Goal: Navigation & Orientation: Find specific page/section

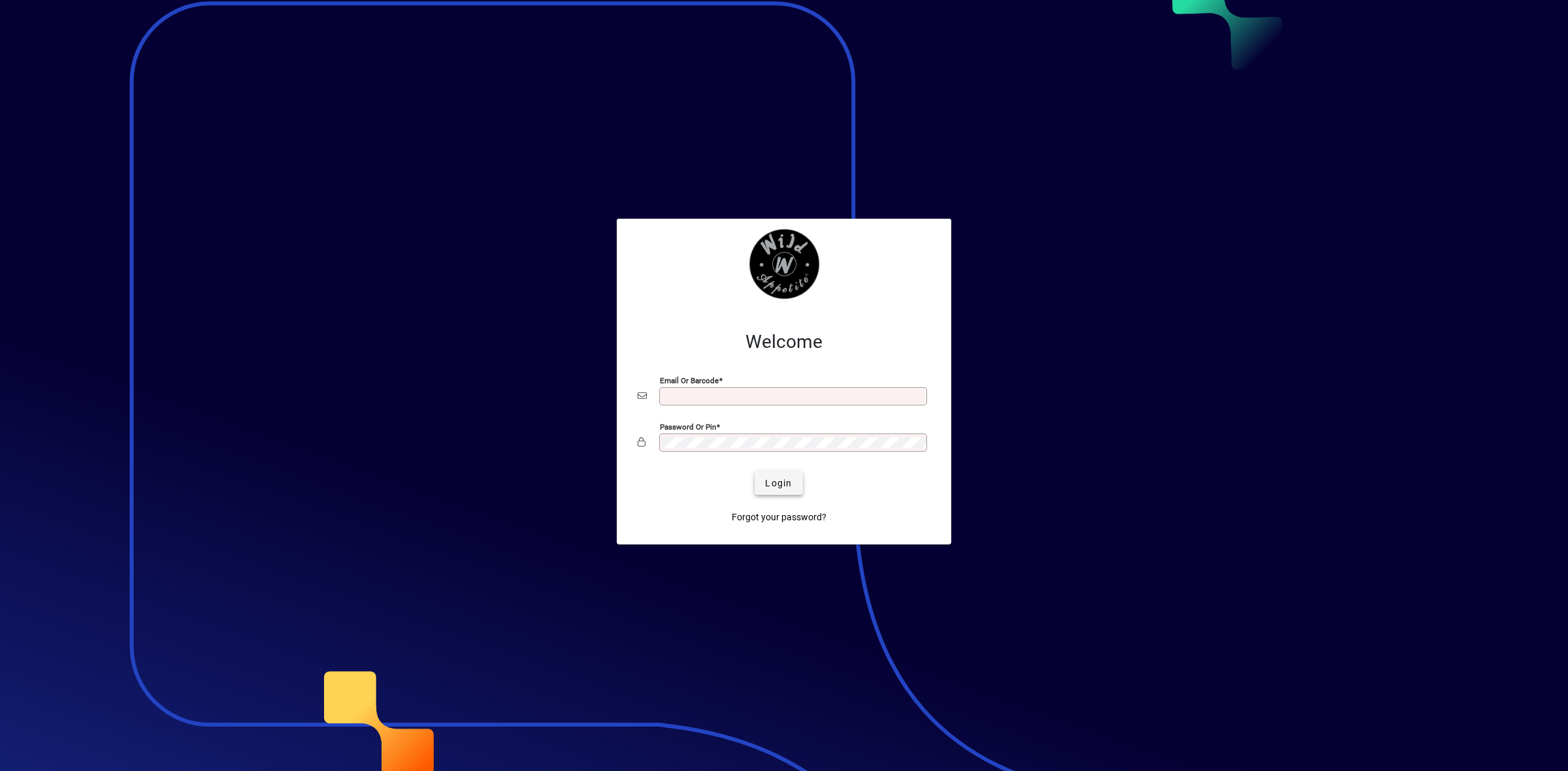
type input "**********"
click at [780, 481] on span "Login" at bounding box center [778, 484] width 27 height 14
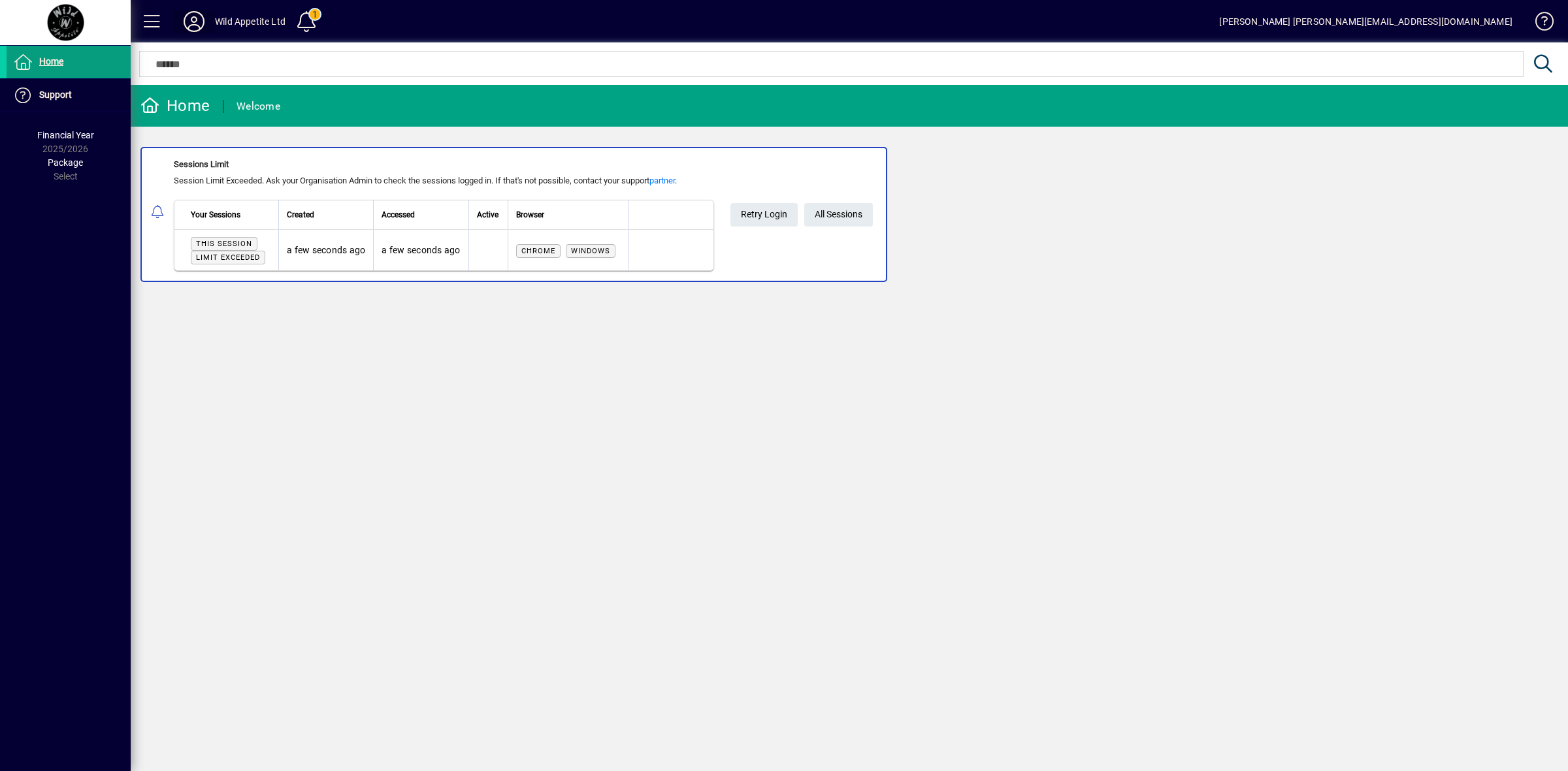
click at [198, 23] on icon at bounding box center [193, 22] width 26 height 21
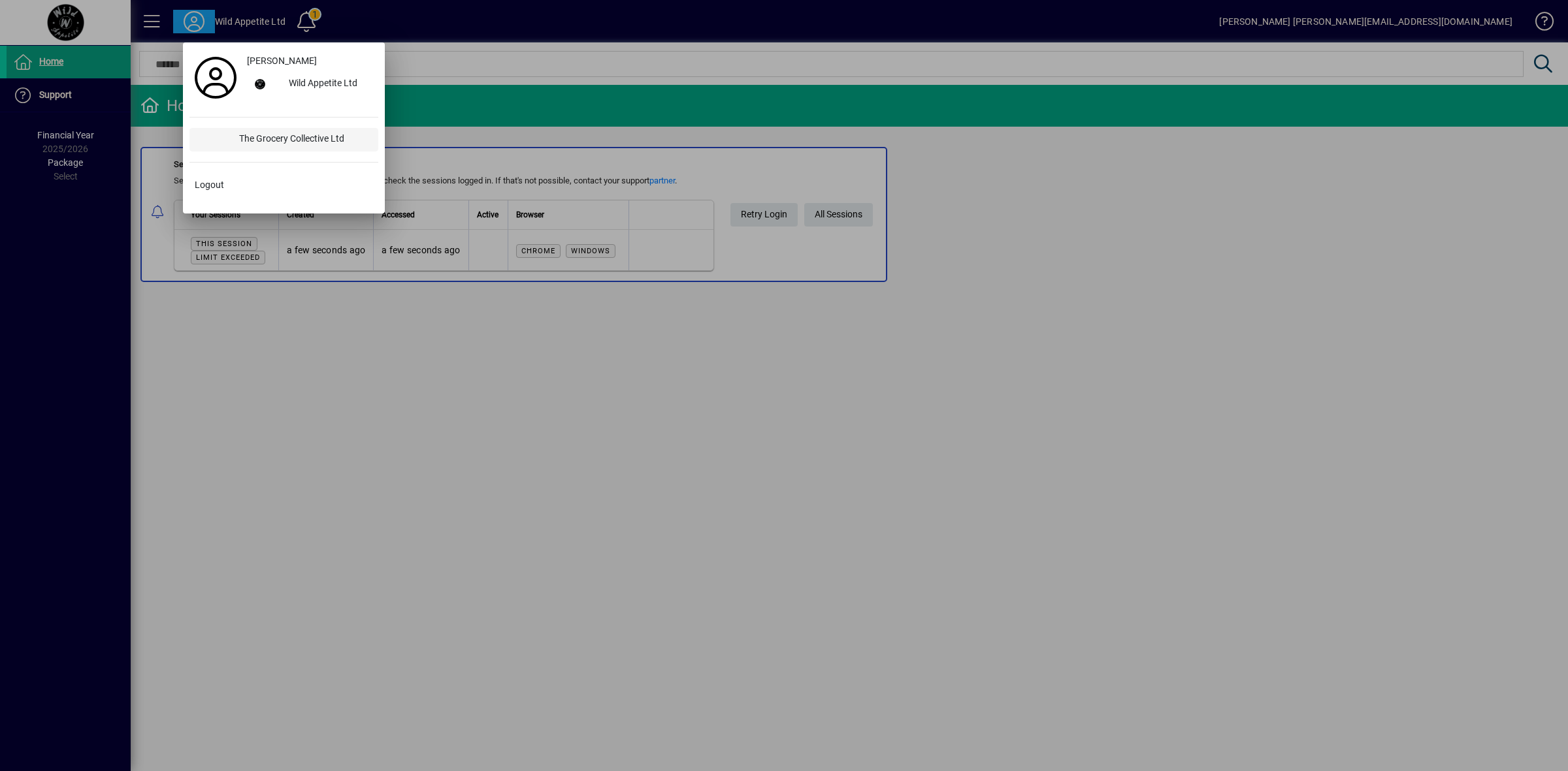
click at [255, 135] on div "The Grocery Collective Ltd" at bounding box center [304, 140] width 149 height 24
